Goal: Transaction & Acquisition: Purchase product/service

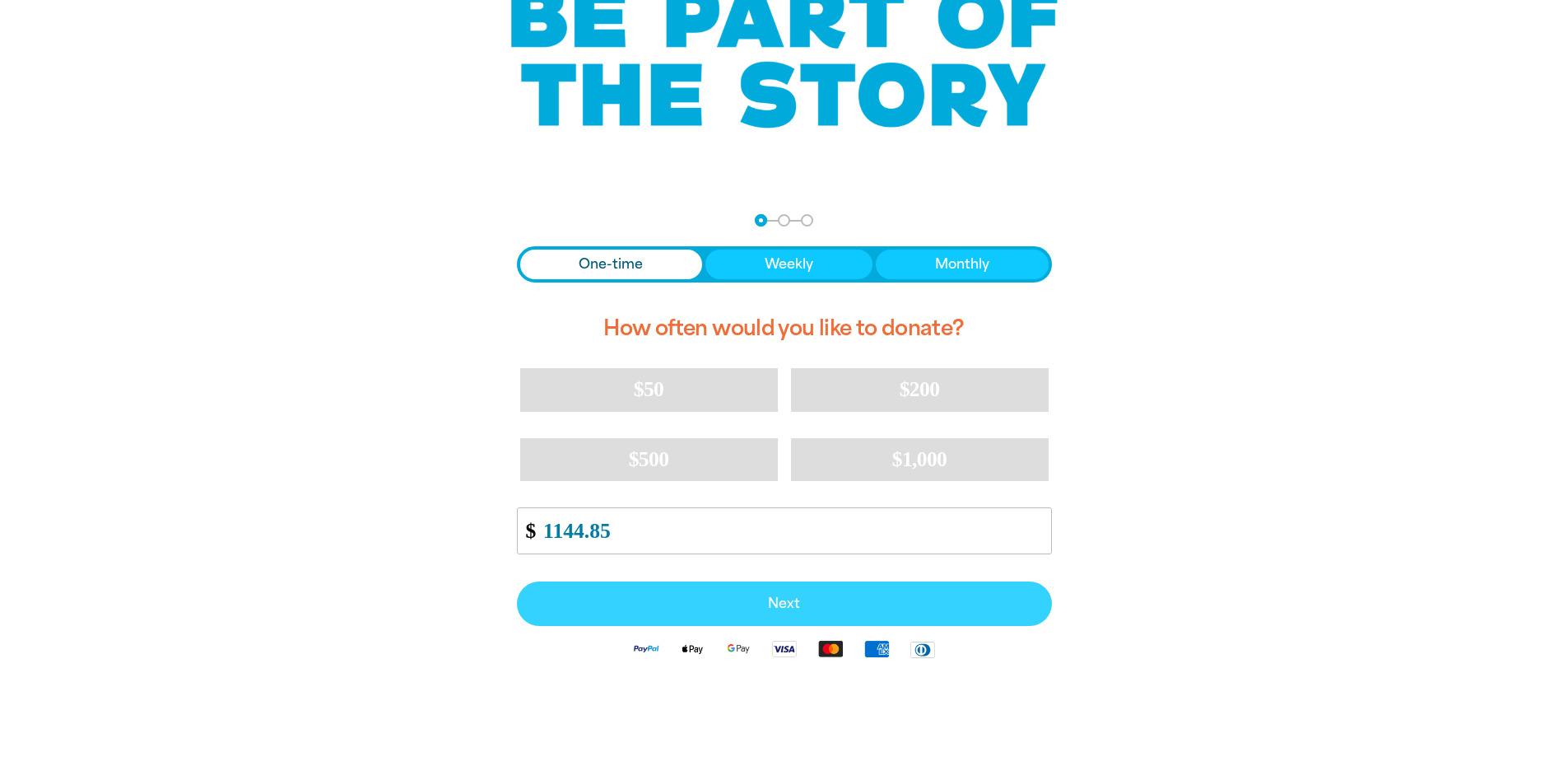
type input "1144.85"
click at [772, 603] on span "Next" at bounding box center [785, 604] width 499 height 13
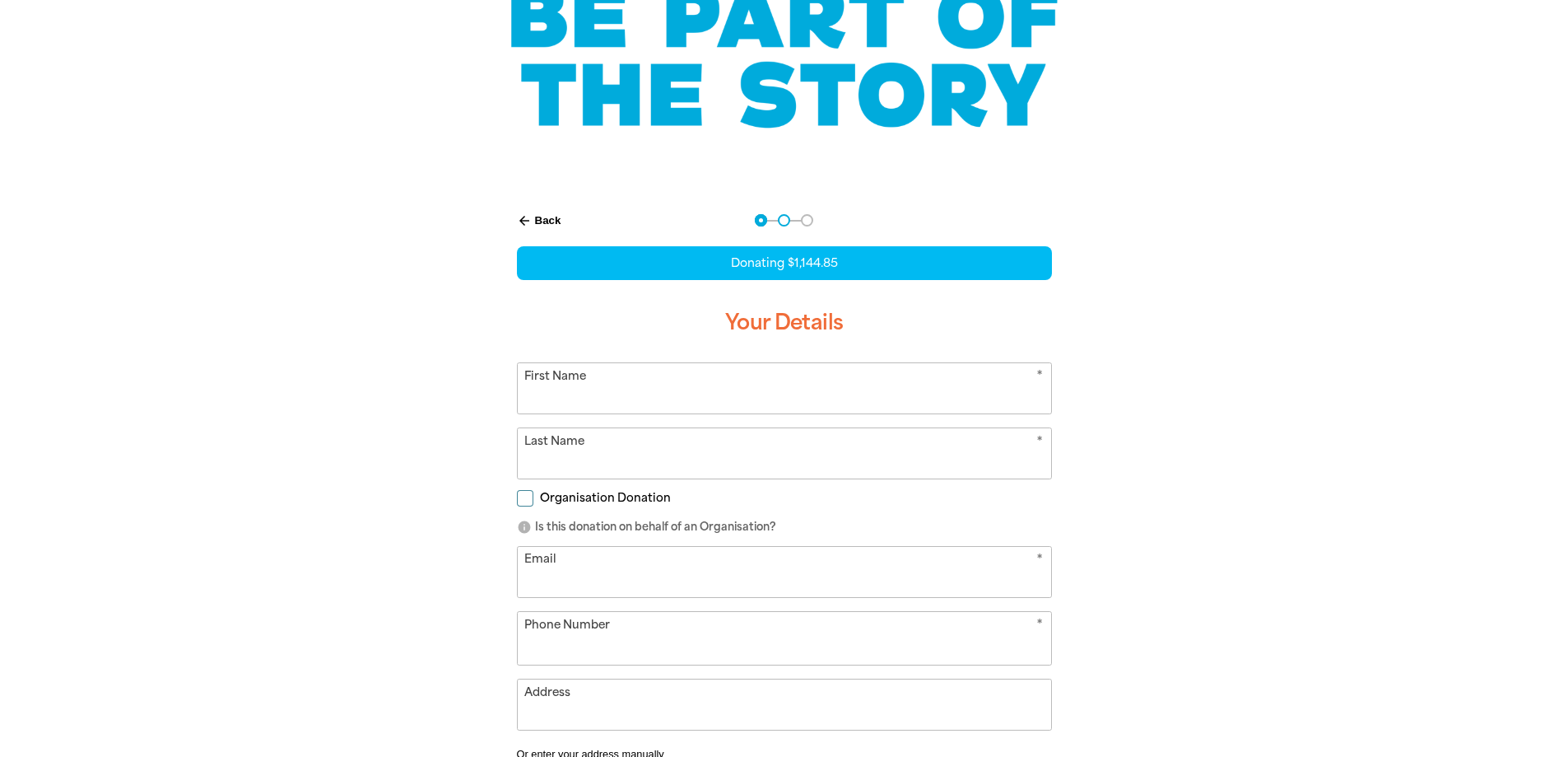
select select "AU"
click at [691, 378] on input "First Name" at bounding box center [784, 388] width 534 height 50
type input "[PERSON_NAME]"
click at [585, 446] on input "Last Name" at bounding box center [784, 453] width 534 height 50
type input "[PERSON_NAME]"
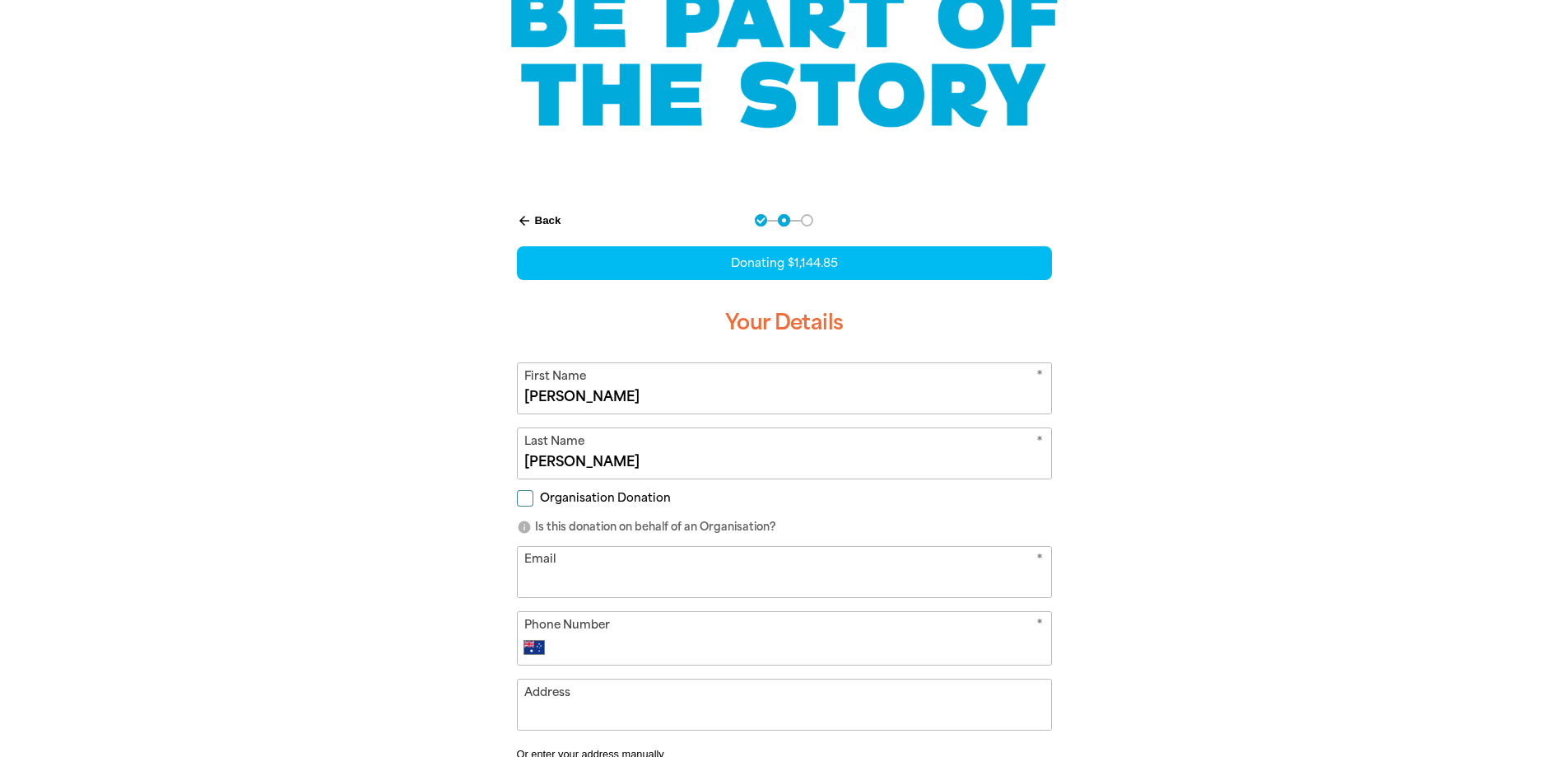
click at [522, 494] on input "Organisation Donation" at bounding box center [524, 498] width 16 height 16
checkbox input "true"
select select "AU"
click at [572, 583] on input "Organisation Name" at bounding box center [784, 572] width 534 height 50
type input "Blaxland Preschool Kindergarten"
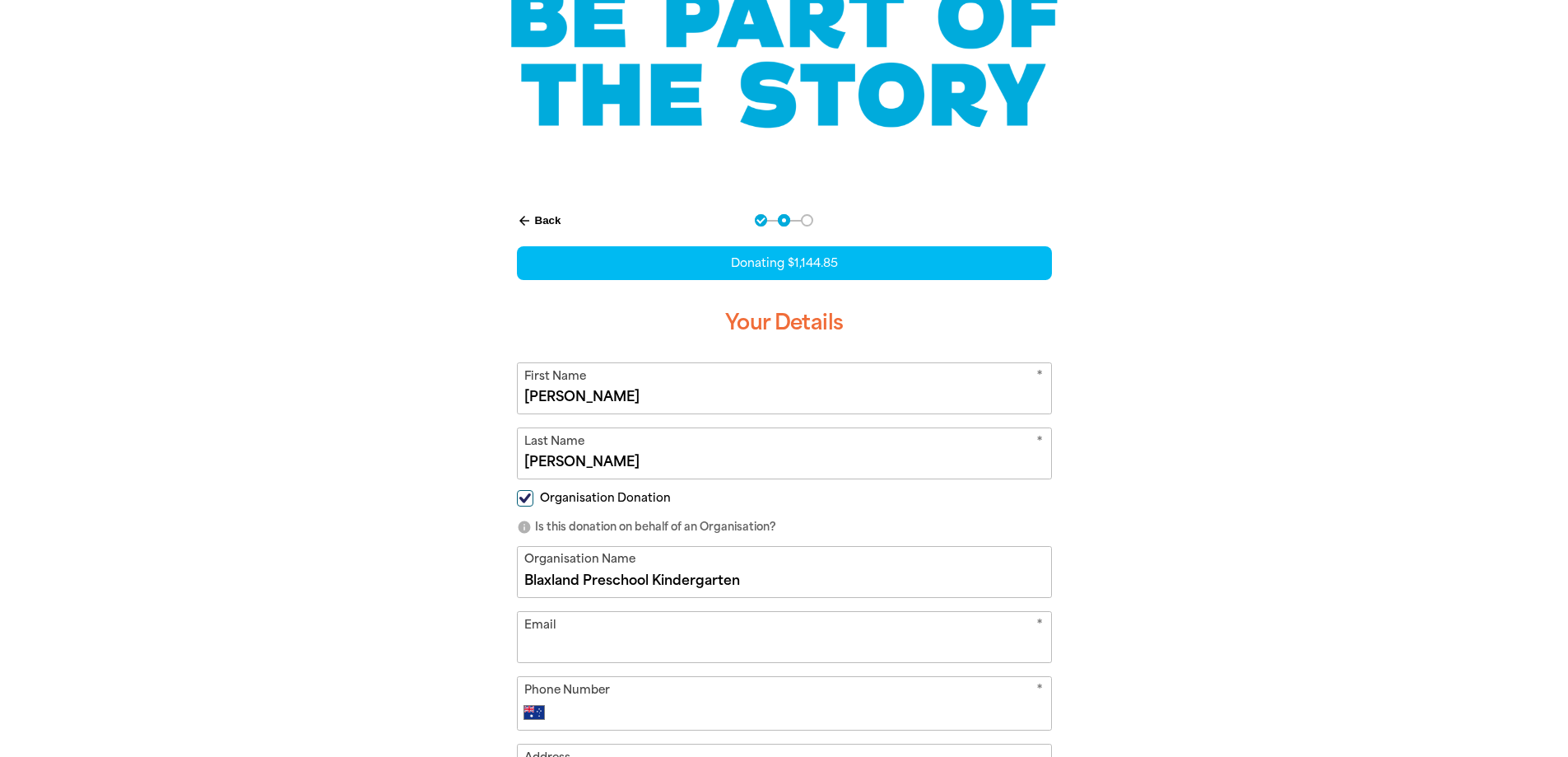
click at [582, 645] on input "Email" at bounding box center [784, 637] width 534 height 50
type input "[EMAIL_ADDRESS][DOMAIN_NAME]"
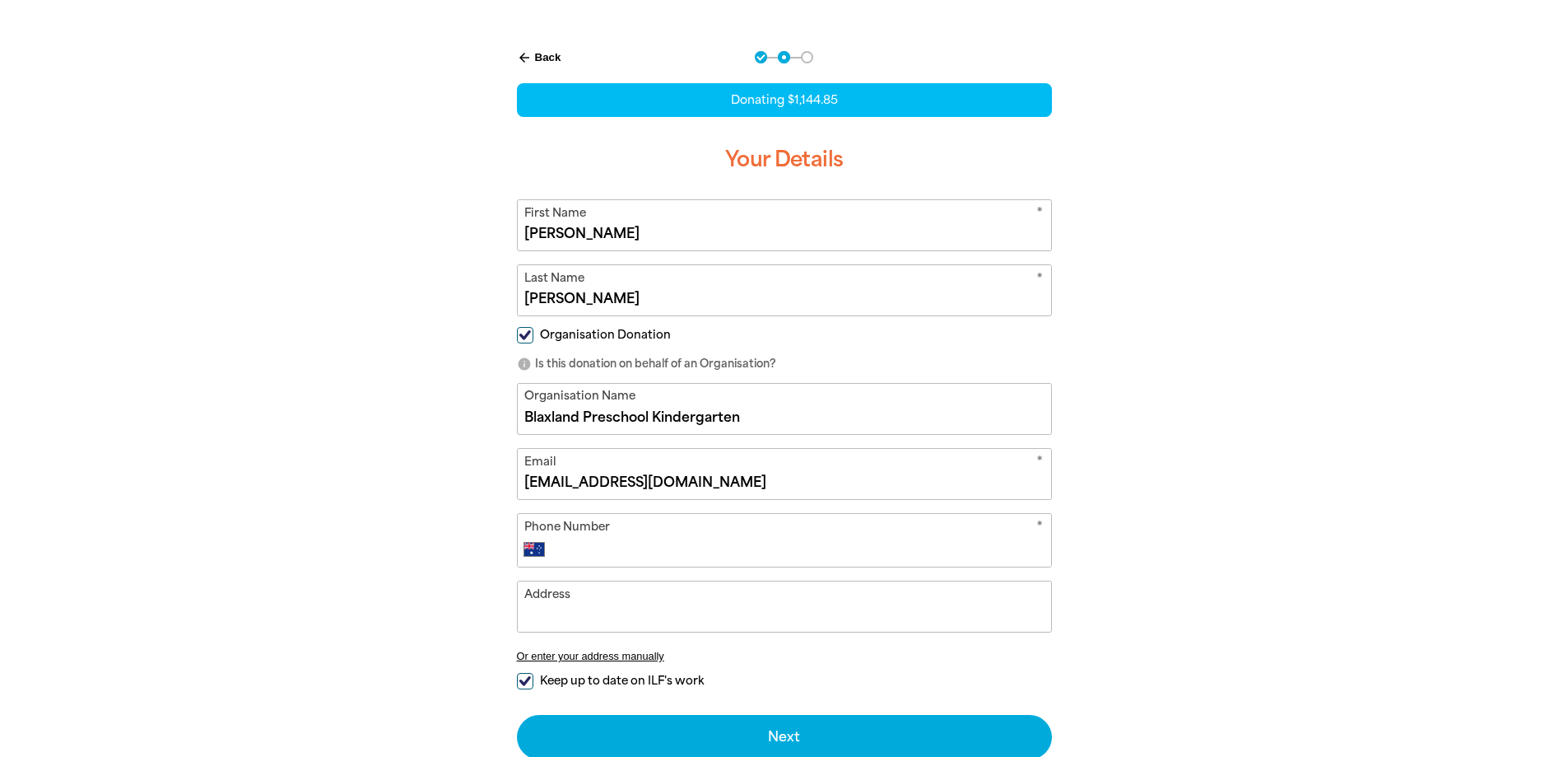
scroll to position [329, 0]
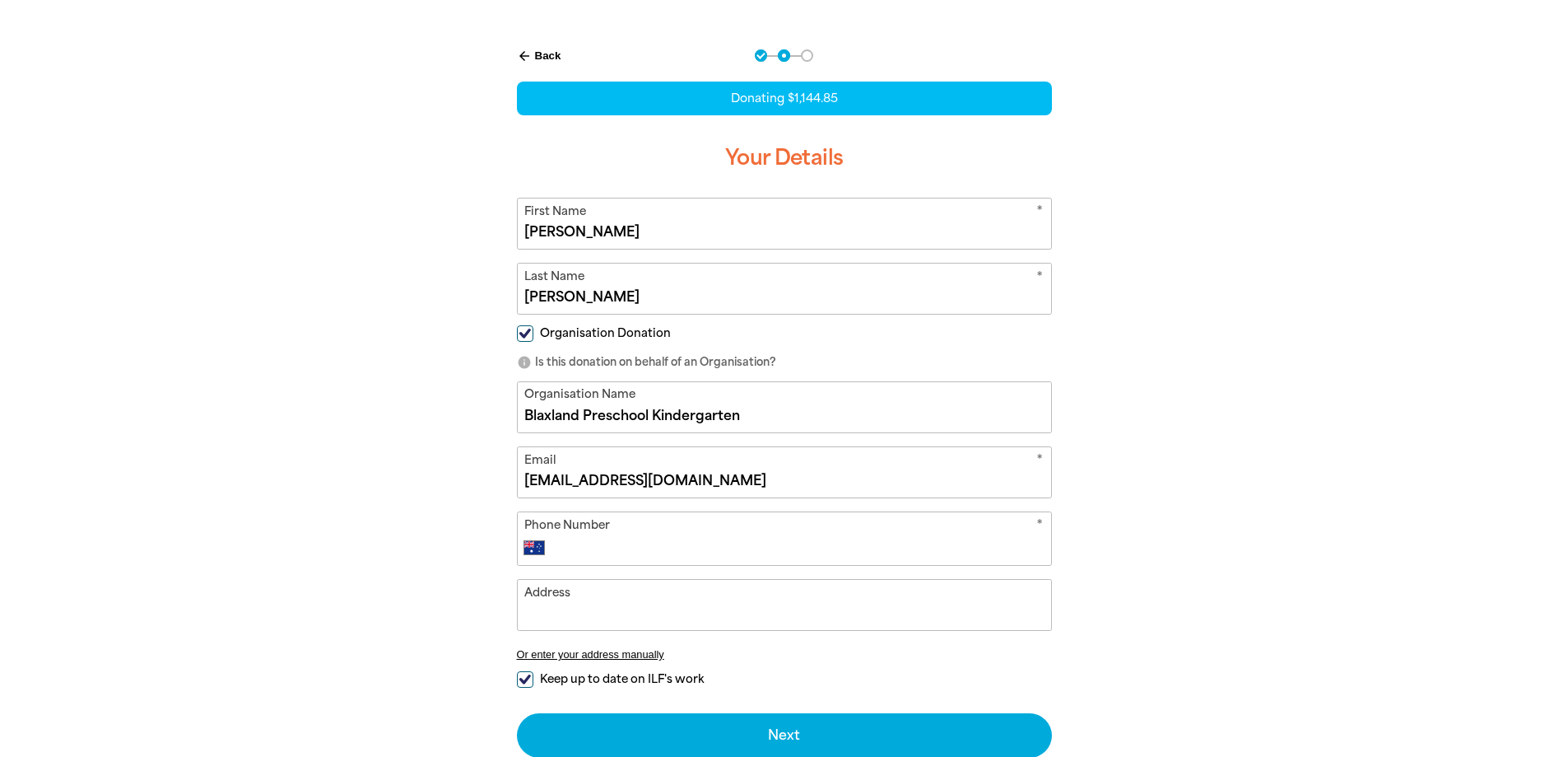
click at [576, 549] on input "Phone Number" at bounding box center [800, 547] width 486 height 20
type input "[PHONE_NUMBER]"
click at [616, 612] on input "Address" at bounding box center [784, 604] width 534 height 50
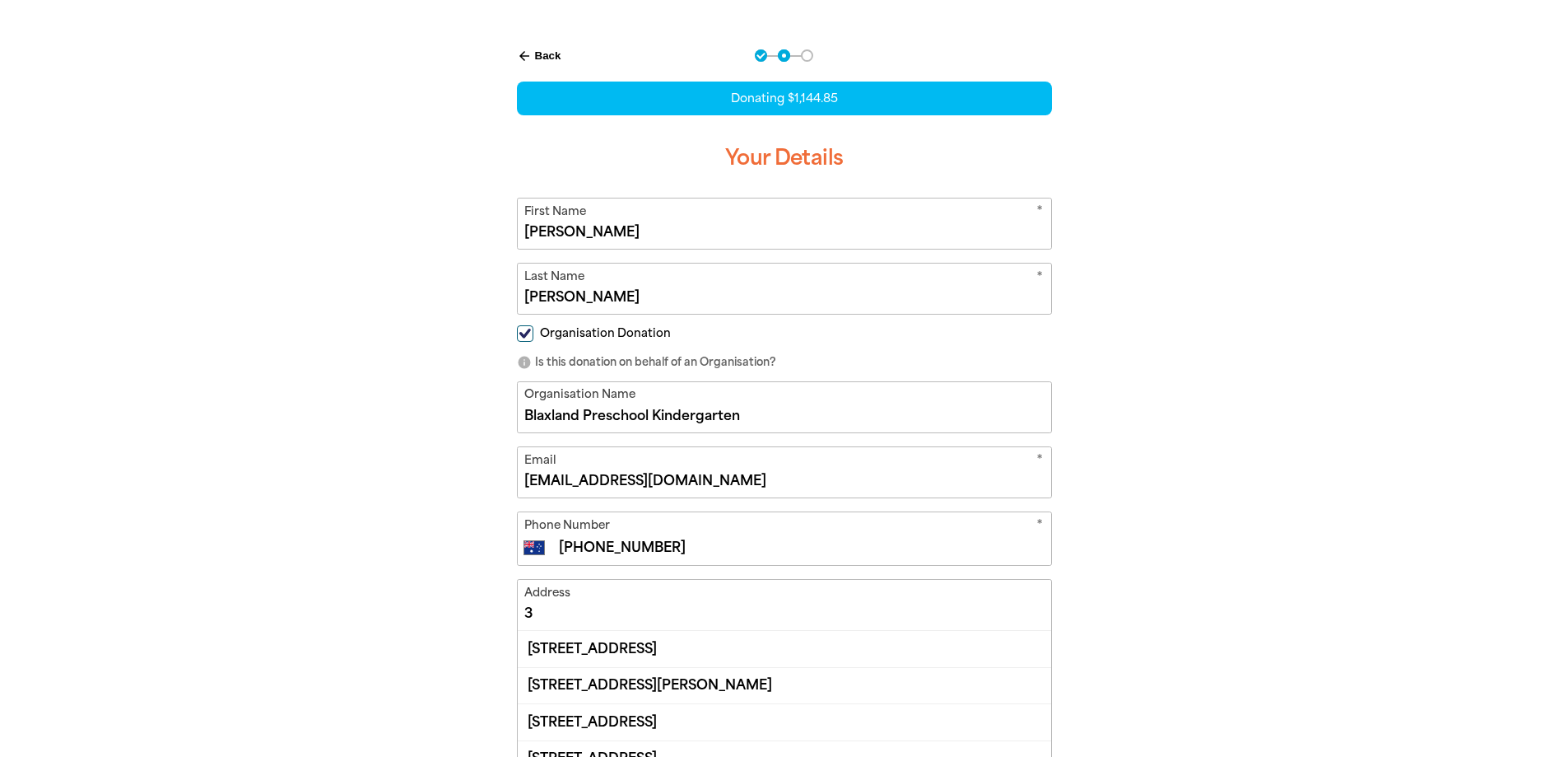
type input "3"
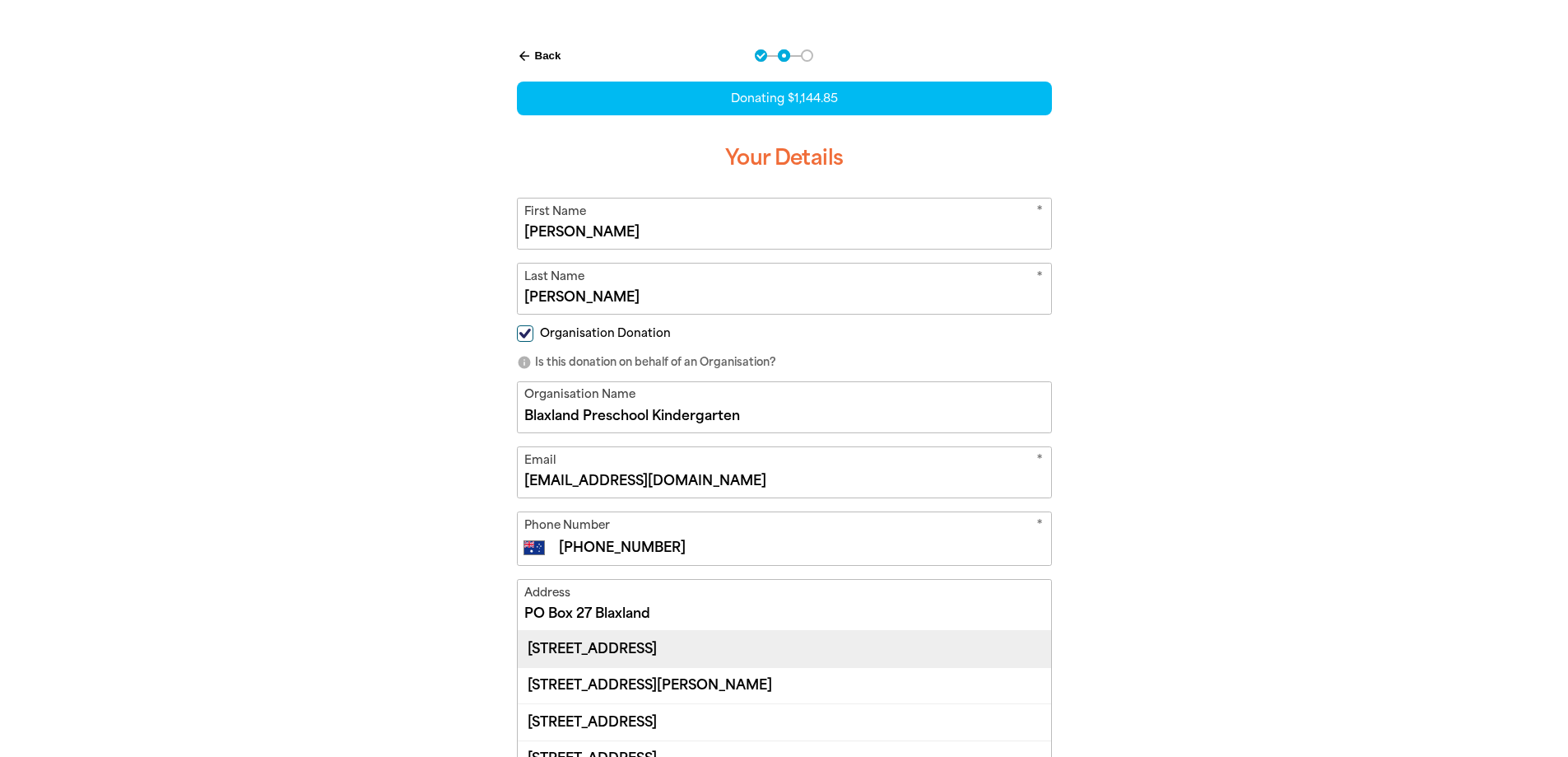
click at [626, 651] on div "[STREET_ADDRESS]" at bounding box center [784, 648] width 534 height 35
type input "[STREET_ADDRESS]"
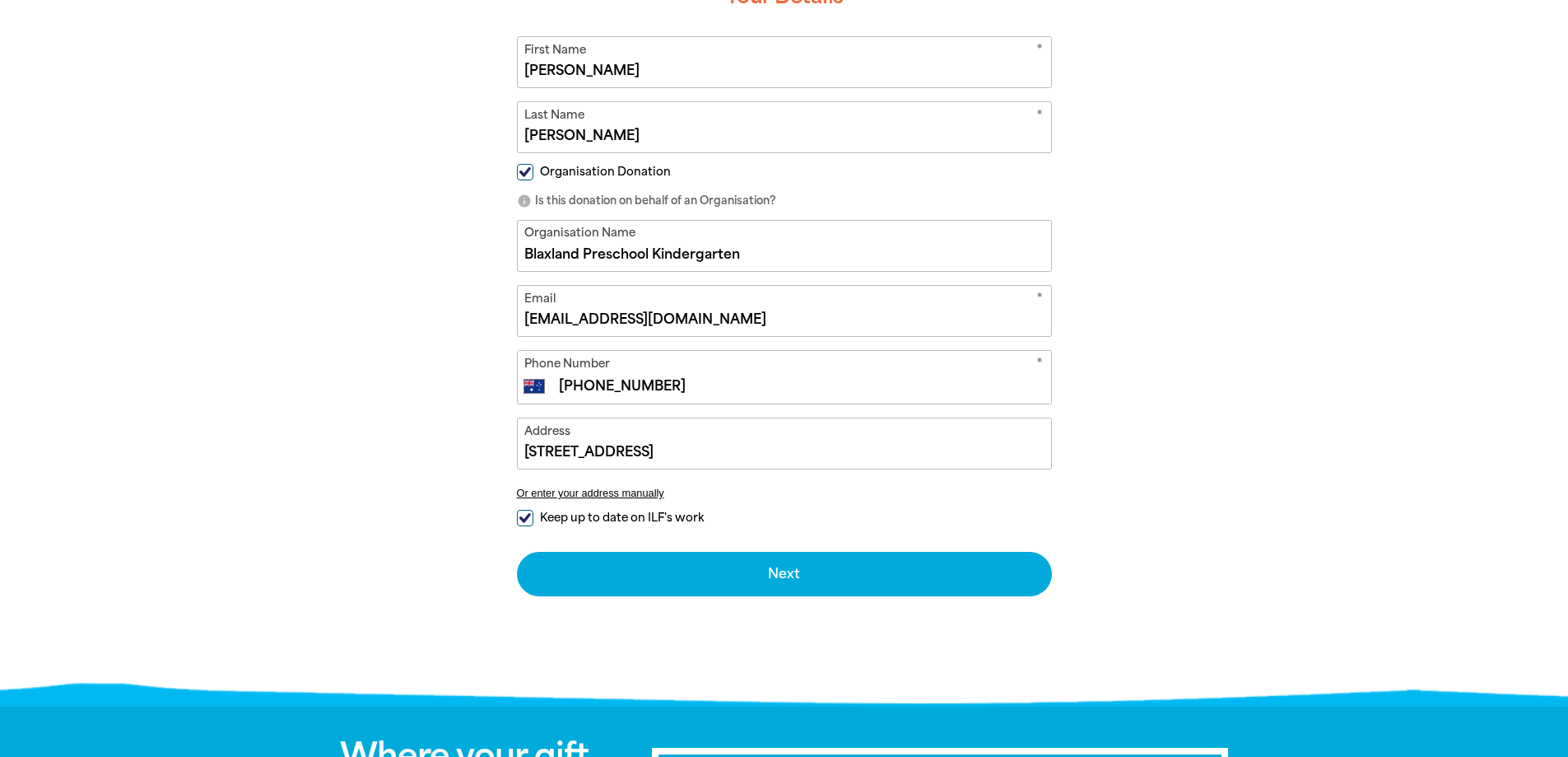
scroll to position [494, 0]
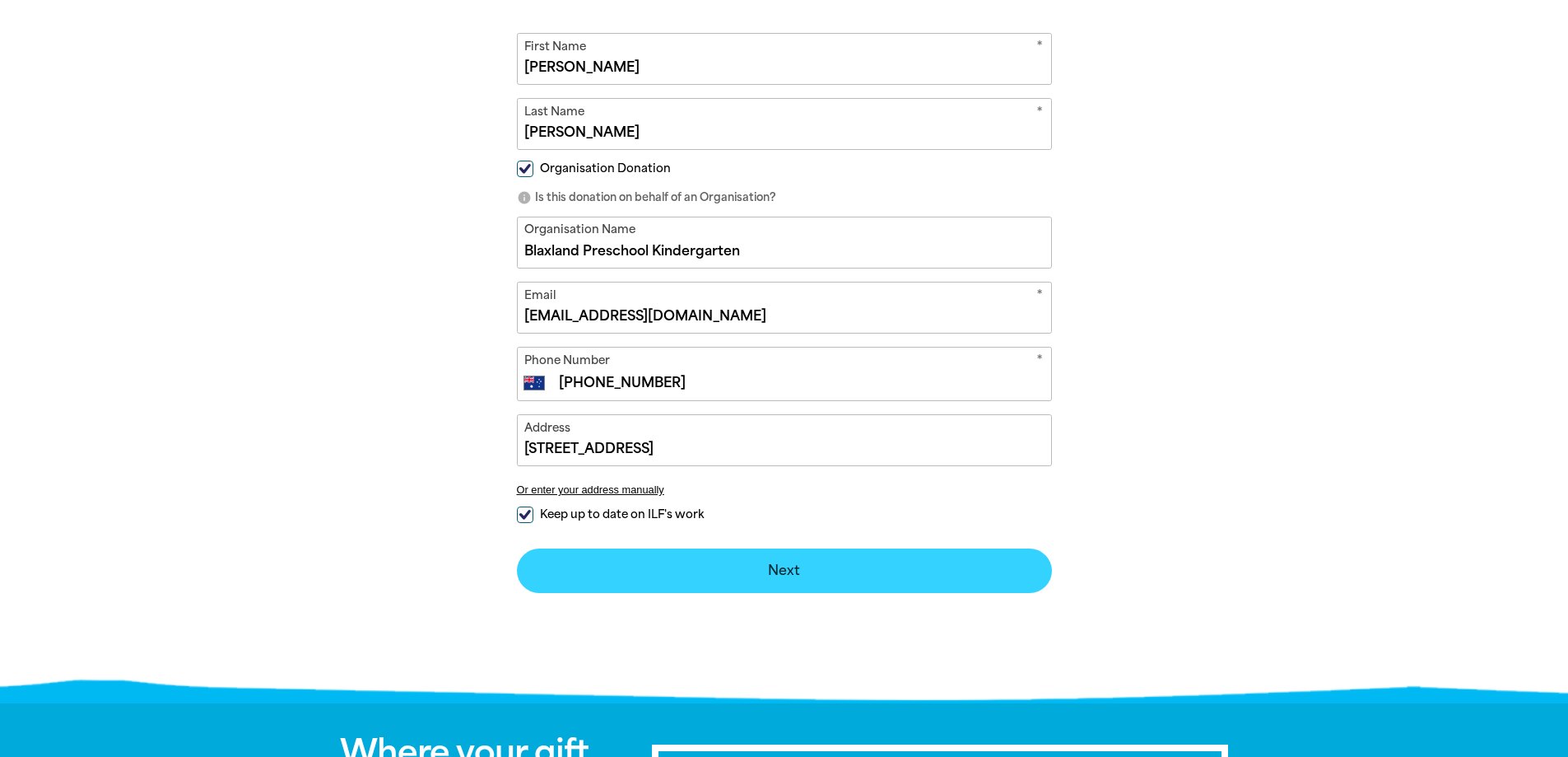
click at [785, 558] on button "Next chevron_right" at bounding box center [784, 570] width 536 height 45
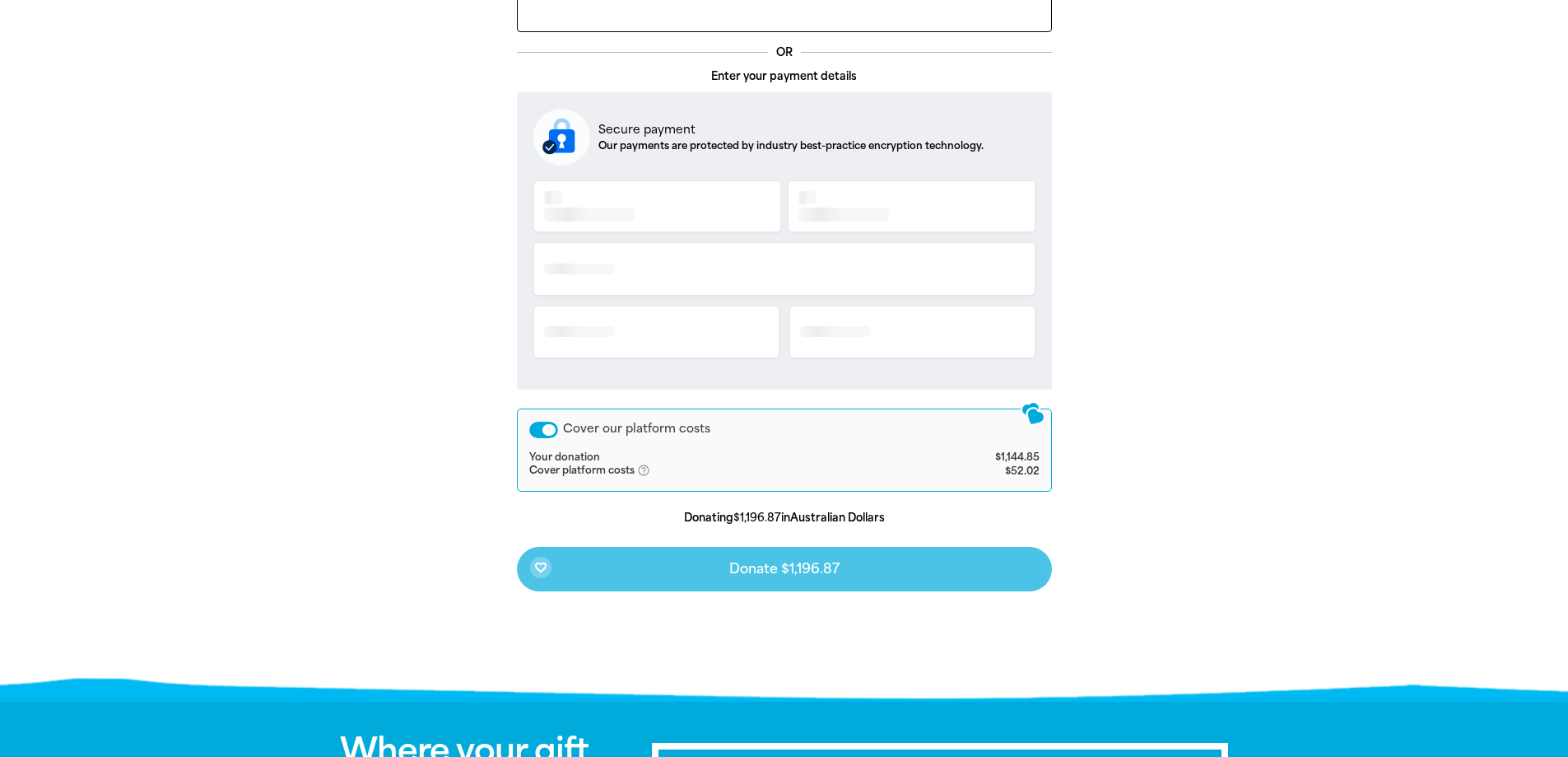
scroll to position [519, 0]
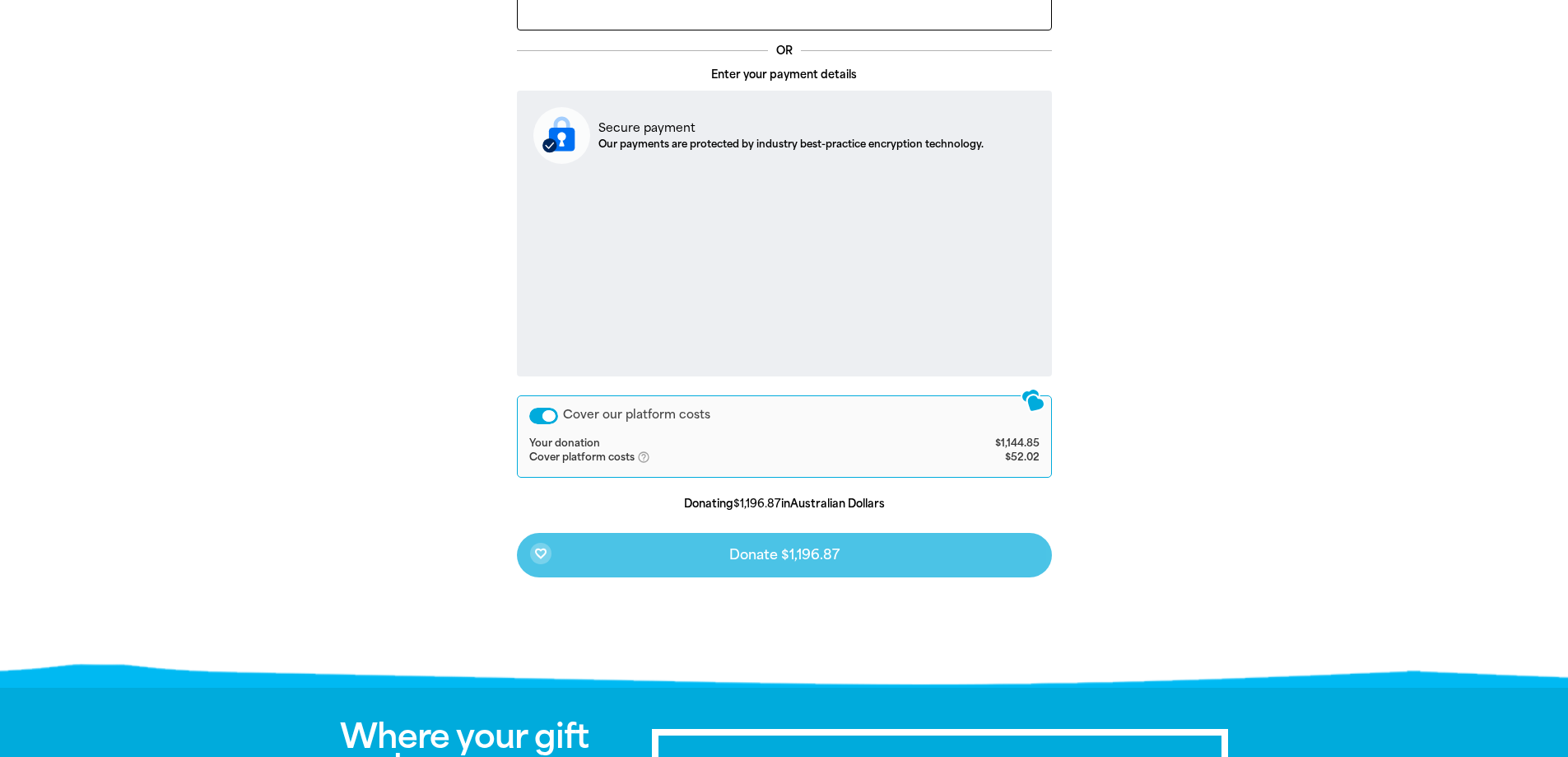
click at [536, 420] on div "Cover our platform costs" at bounding box center [543, 415] width 28 height 16
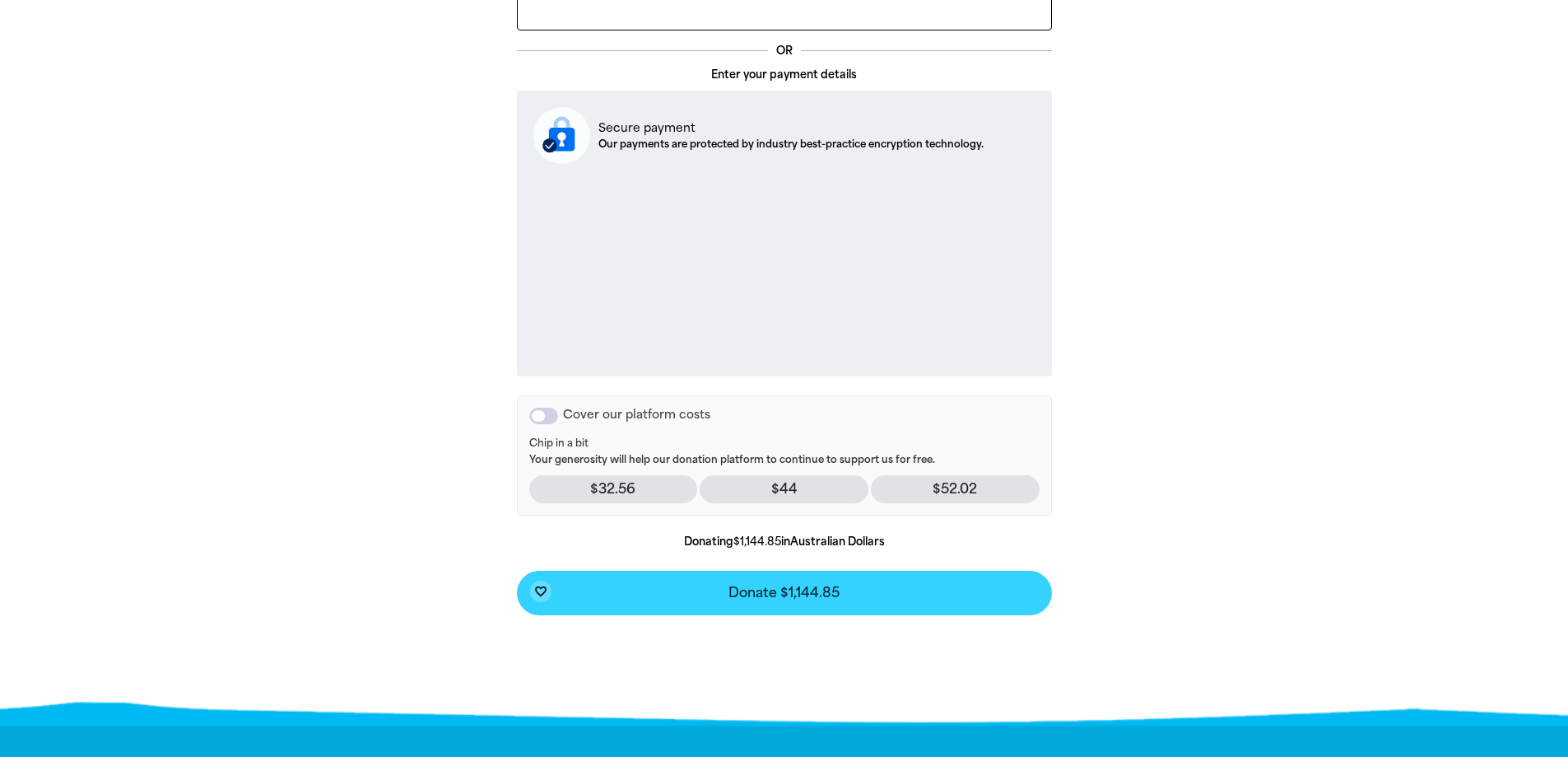
click at [783, 599] on span "Donate $1,144.85" at bounding box center [784, 593] width 111 height 13
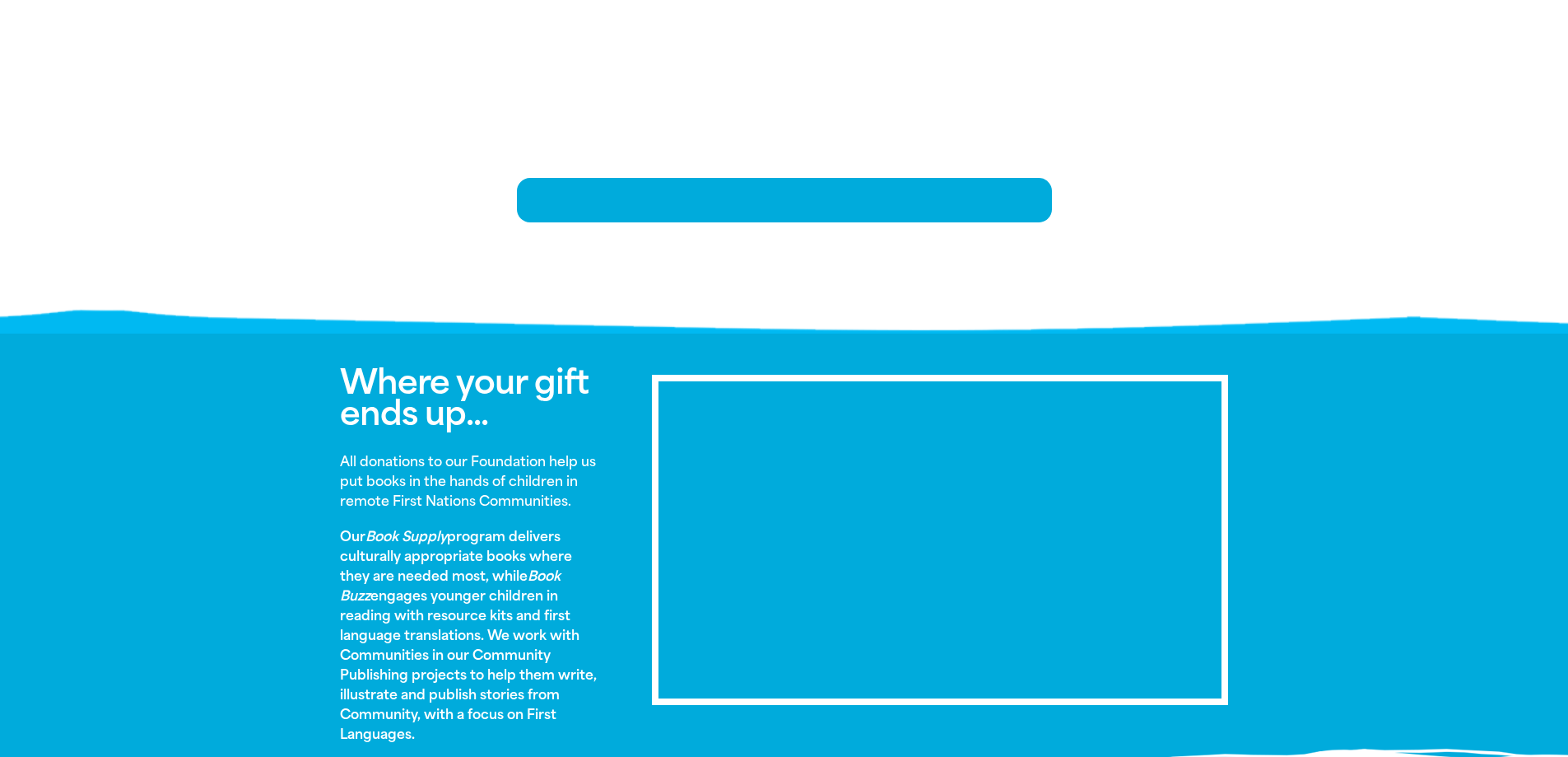
scroll to position [336, 0]
